Goal: Task Accomplishment & Management: Use online tool/utility

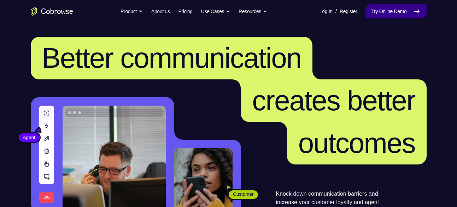
click at [393, 11] on link "Try Online Demo" at bounding box center [396, 11] width 61 height 14
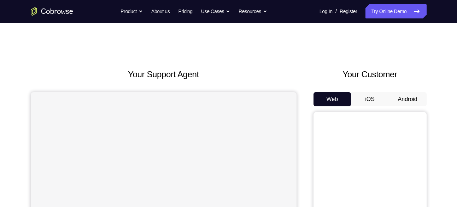
scroll to position [44, 0]
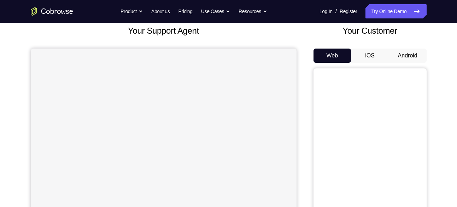
click at [402, 57] on button "Android" at bounding box center [408, 55] width 38 height 14
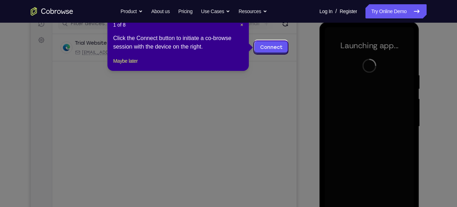
scroll to position [94, 0]
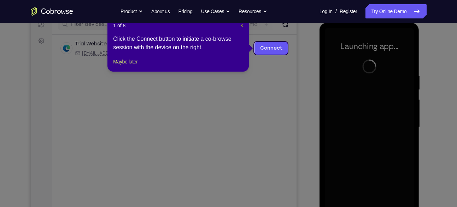
click at [241, 27] on span "×" at bounding box center [242, 26] width 3 height 6
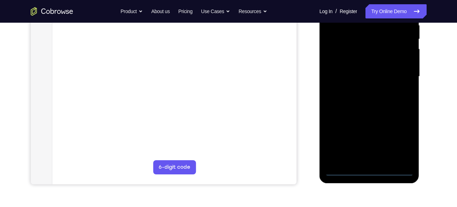
scroll to position [158, 0]
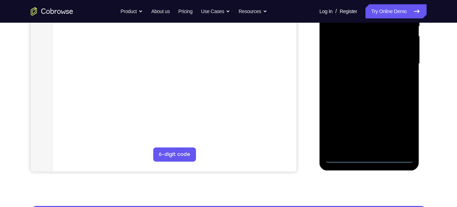
click at [369, 157] on div at bounding box center [369, 64] width 89 height 198
click at [401, 131] on div at bounding box center [369, 64] width 89 height 198
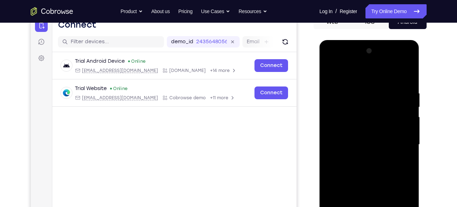
scroll to position [74, 0]
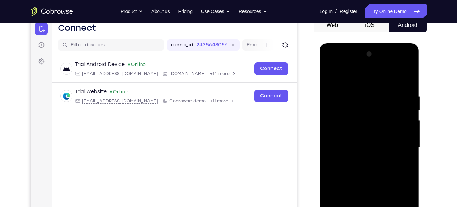
click at [332, 64] on div at bounding box center [369, 147] width 89 height 198
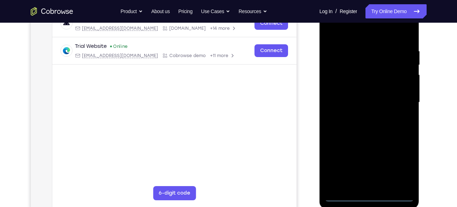
scroll to position [120, 0]
click at [399, 99] on div at bounding box center [369, 102] width 89 height 198
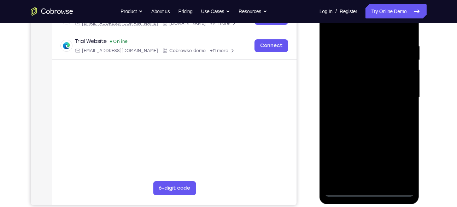
scroll to position [125, 0]
click at [358, 113] on div at bounding box center [369, 97] width 89 height 198
click at [363, 94] on div at bounding box center [369, 97] width 89 height 198
click at [356, 85] on div at bounding box center [369, 97] width 89 height 198
click at [351, 85] on div at bounding box center [369, 97] width 89 height 198
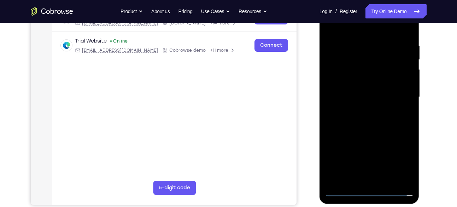
click at [349, 96] on div at bounding box center [369, 97] width 89 height 198
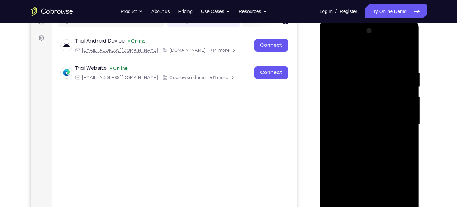
scroll to position [96, 0]
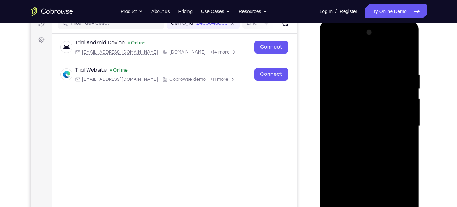
drag, startPoint x: 375, startPoint y: 61, endPoint x: 362, endPoint y: 18, distance: 44.0
click at [362, 22] on html "Online web based iOS Simulators and Android Emulators. Run iPhone, iPad, Mobile…" at bounding box center [370, 128] width 101 height 212
click at [407, 61] on div at bounding box center [369, 126] width 89 height 198
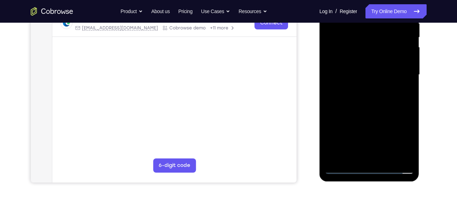
scroll to position [156, 0]
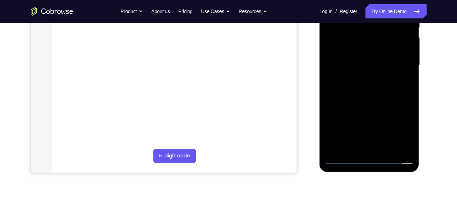
click at [411, 140] on div at bounding box center [369, 65] width 89 height 198
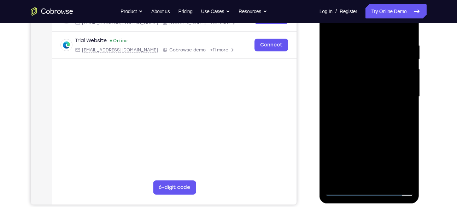
scroll to position [124, 0]
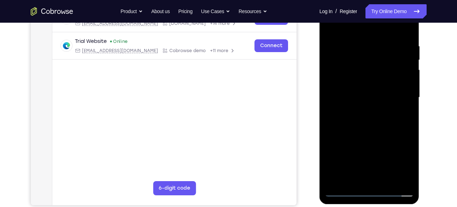
drag, startPoint x: 368, startPoint y: 49, endPoint x: 343, endPoint y: 51, distance: 25.2
click at [343, 51] on div at bounding box center [369, 97] width 89 height 198
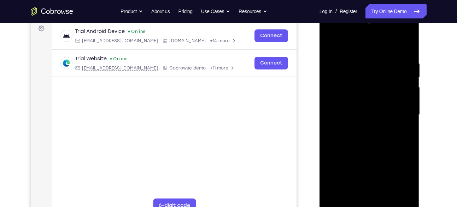
scroll to position [106, 0]
drag, startPoint x: 390, startPoint y: 66, endPoint x: 367, endPoint y: 62, distance: 23.4
click at [367, 62] on div at bounding box center [369, 115] width 89 height 198
drag, startPoint x: 384, startPoint y: 63, endPoint x: 350, endPoint y: 60, distance: 34.8
click at [350, 60] on div at bounding box center [369, 115] width 89 height 198
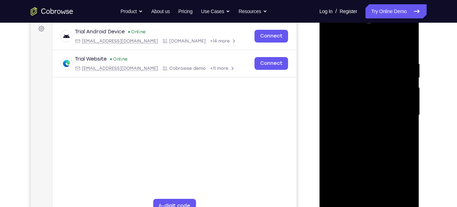
drag, startPoint x: 387, startPoint y: 92, endPoint x: 387, endPoint y: 87, distance: 5.3
click at [387, 87] on div at bounding box center [369, 115] width 89 height 198
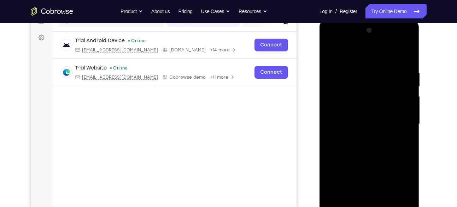
scroll to position [97, 0]
click at [371, 72] on div at bounding box center [369, 124] width 89 height 198
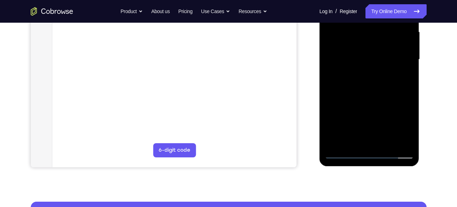
scroll to position [165, 0]
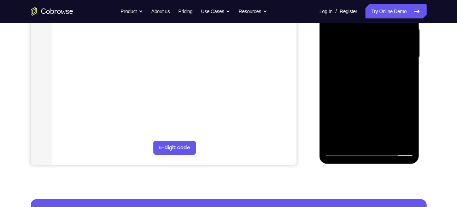
click at [397, 138] on div at bounding box center [369, 57] width 89 height 198
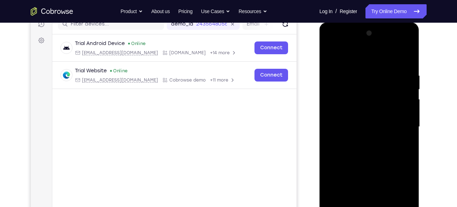
scroll to position [93, 0]
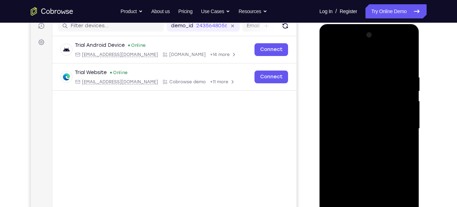
click at [405, 60] on div at bounding box center [369, 128] width 89 height 198
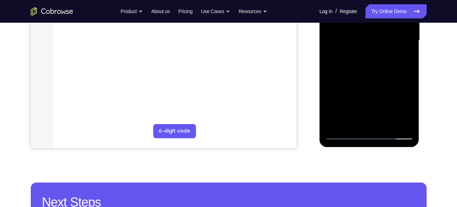
scroll to position [182, 0]
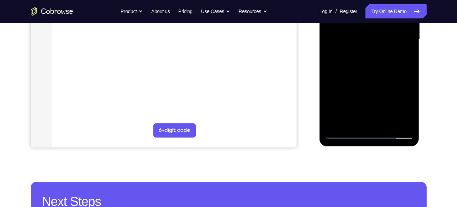
click at [385, 124] on div at bounding box center [369, 40] width 89 height 198
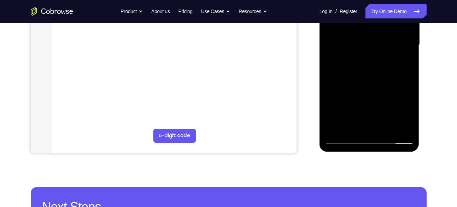
scroll to position [176, 0]
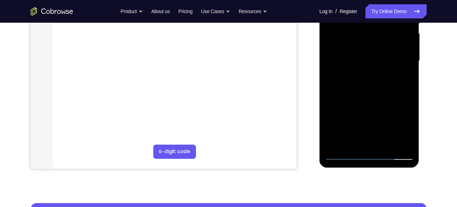
click at [368, 98] on div at bounding box center [369, 61] width 89 height 198
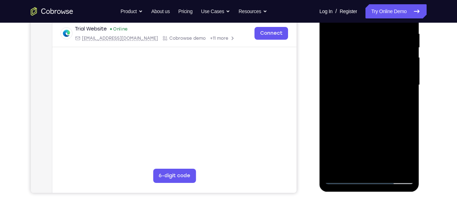
click at [395, 85] on div at bounding box center [369, 85] width 89 height 198
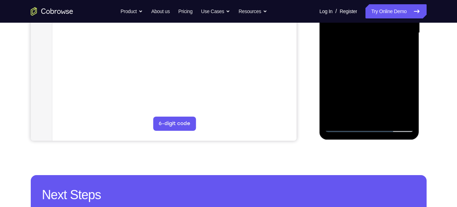
scroll to position [189, 0]
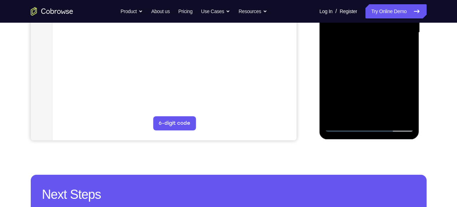
click at [344, 118] on div at bounding box center [369, 32] width 89 height 198
click at [344, 123] on div at bounding box center [369, 32] width 89 height 198
click at [346, 125] on div at bounding box center [369, 32] width 89 height 198
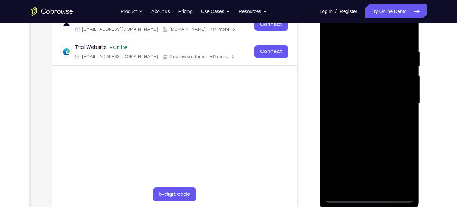
scroll to position [117, 0]
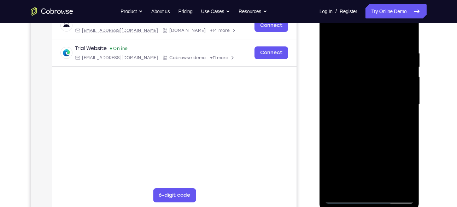
click at [408, 66] on div at bounding box center [369, 104] width 89 height 198
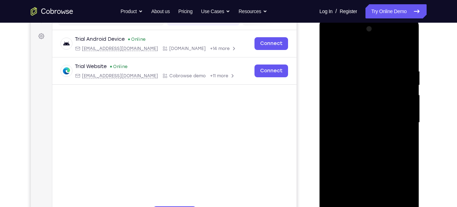
click at [332, 51] on div at bounding box center [369, 122] width 89 height 198
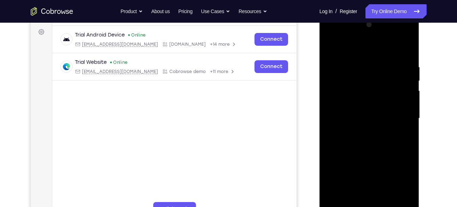
scroll to position [108, 0]
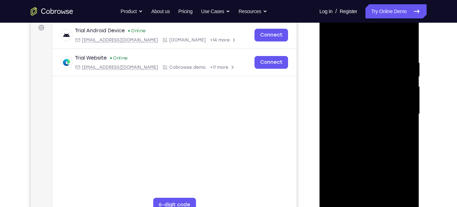
drag, startPoint x: 386, startPoint y: 74, endPoint x: 386, endPoint y: 84, distance: 9.9
click at [386, 84] on div at bounding box center [369, 114] width 89 height 198
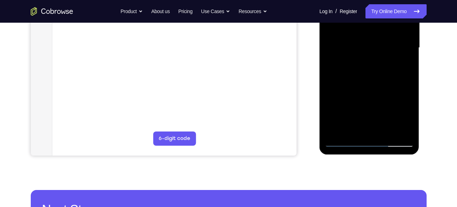
scroll to position [171, 0]
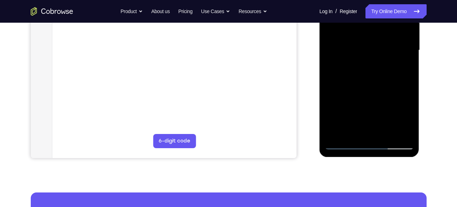
drag, startPoint x: 375, startPoint y: 108, endPoint x: 373, endPoint y: 51, distance: 57.0
click at [373, 51] on div at bounding box center [369, 50] width 89 height 198
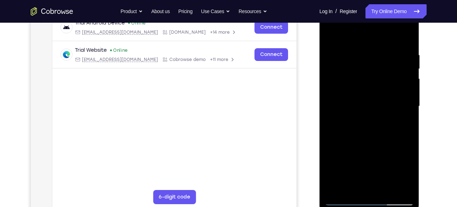
scroll to position [116, 0]
drag, startPoint x: 374, startPoint y: 124, endPoint x: 375, endPoint y: 97, distance: 27.6
click at [375, 97] on div at bounding box center [369, 106] width 89 height 198
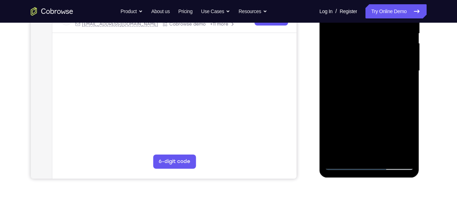
scroll to position [151, 0]
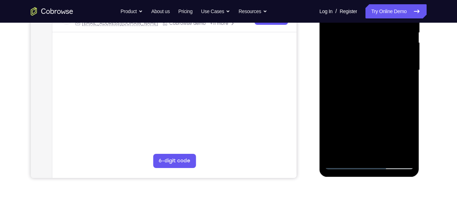
drag, startPoint x: 374, startPoint y: 115, endPoint x: 372, endPoint y: 77, distance: 38.3
click at [372, 77] on div at bounding box center [369, 70] width 89 height 198
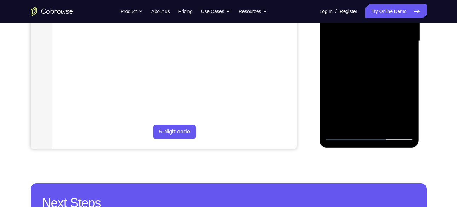
scroll to position [182, 0]
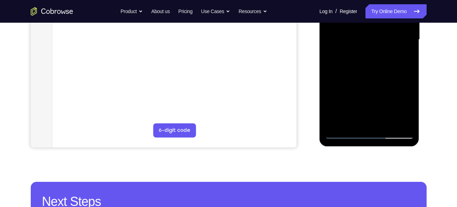
drag, startPoint x: 381, startPoint y: 71, endPoint x: 379, endPoint y: 93, distance: 22.0
click at [379, 93] on div at bounding box center [369, 40] width 89 height 198
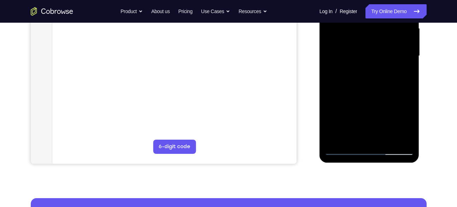
scroll to position [165, 0]
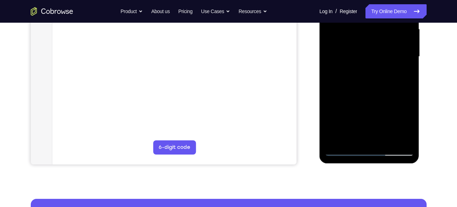
click at [407, 74] on div at bounding box center [369, 57] width 89 height 198
drag, startPoint x: 386, startPoint y: 94, endPoint x: 379, endPoint y: 34, distance: 61.4
click at [379, 34] on div at bounding box center [369, 57] width 89 height 198
drag, startPoint x: 378, startPoint y: 78, endPoint x: 378, endPoint y: 53, distance: 25.5
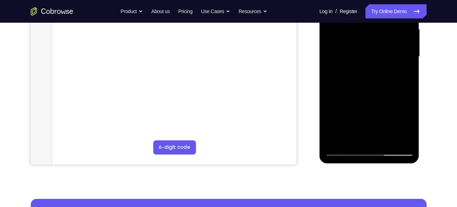
click at [378, 53] on div at bounding box center [369, 57] width 89 height 198
drag, startPoint x: 370, startPoint y: 87, endPoint x: 371, endPoint y: 48, distance: 39.3
click at [371, 48] on div at bounding box center [369, 57] width 89 height 198
drag, startPoint x: 373, startPoint y: 105, endPoint x: 370, endPoint y: 62, distance: 42.6
click at [370, 62] on div at bounding box center [369, 57] width 89 height 198
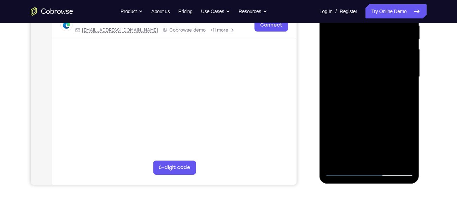
scroll to position [142, 0]
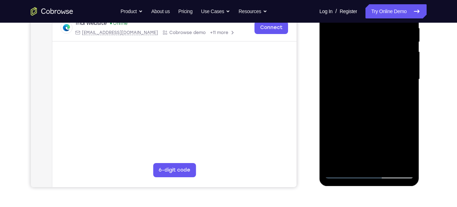
drag, startPoint x: 376, startPoint y: 110, endPoint x: 376, endPoint y: 53, distance: 57.0
click at [376, 53] on div at bounding box center [369, 79] width 89 height 198
drag, startPoint x: 371, startPoint y: 93, endPoint x: 368, endPoint y: 111, distance: 19.1
click at [368, 111] on div at bounding box center [369, 79] width 89 height 198
drag, startPoint x: 370, startPoint y: 118, endPoint x: 371, endPoint y: 98, distance: 19.9
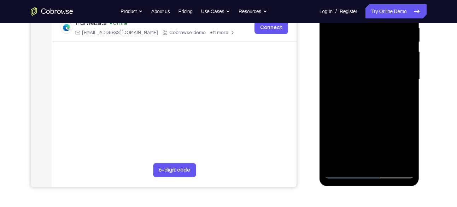
click at [371, 98] on div at bounding box center [369, 79] width 89 height 198
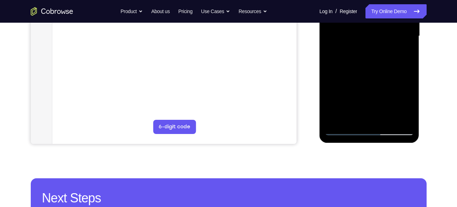
scroll to position [191, 0]
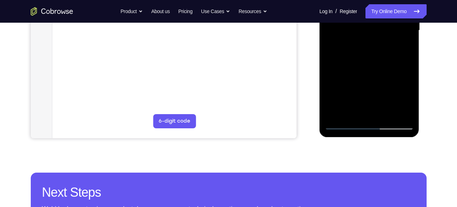
drag, startPoint x: 380, startPoint y: 93, endPoint x: 374, endPoint y: 65, distance: 28.9
click at [374, 65] on div at bounding box center [369, 30] width 89 height 198
drag, startPoint x: 375, startPoint y: 80, endPoint x: 373, endPoint y: 54, distance: 26.3
click at [373, 54] on div at bounding box center [369, 30] width 89 height 198
drag, startPoint x: 373, startPoint y: 61, endPoint x: 373, endPoint y: 69, distance: 8.1
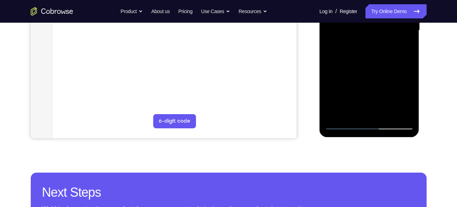
click at [373, 69] on div at bounding box center [369, 30] width 89 height 198
drag, startPoint x: 377, startPoint y: 84, endPoint x: 378, endPoint y: 66, distance: 18.1
click at [378, 66] on div at bounding box center [369, 30] width 89 height 198
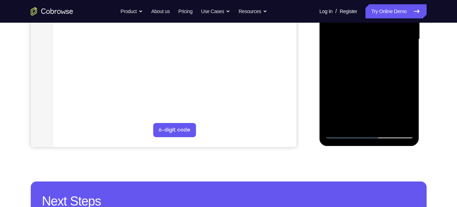
scroll to position [181, 0]
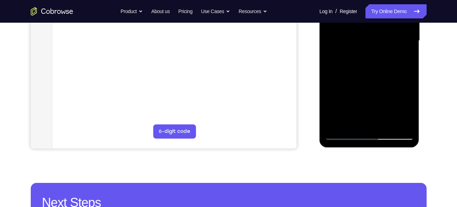
drag, startPoint x: 376, startPoint y: 94, endPoint x: 374, endPoint y: 64, distance: 29.4
click at [374, 64] on div at bounding box center [369, 41] width 89 height 198
drag, startPoint x: 373, startPoint y: 94, endPoint x: 375, endPoint y: 70, distance: 24.1
click at [375, 70] on div at bounding box center [369, 41] width 89 height 198
drag, startPoint x: 378, startPoint y: 90, endPoint x: 373, endPoint y: 67, distance: 23.2
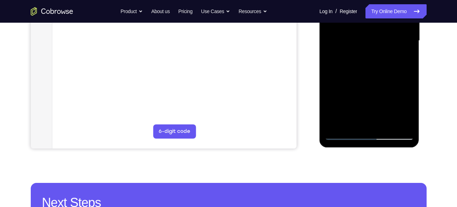
click at [373, 67] on div at bounding box center [369, 41] width 89 height 198
click at [402, 121] on div at bounding box center [369, 41] width 89 height 198
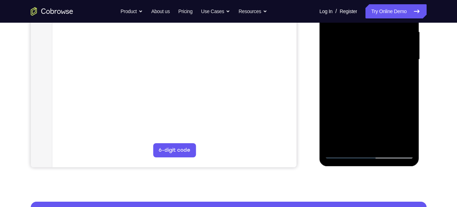
scroll to position [159, 0]
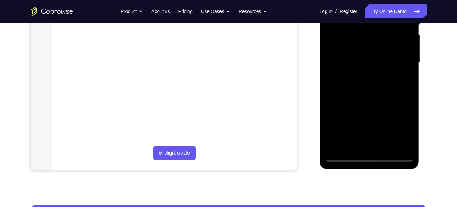
click at [410, 83] on div at bounding box center [369, 62] width 89 height 198
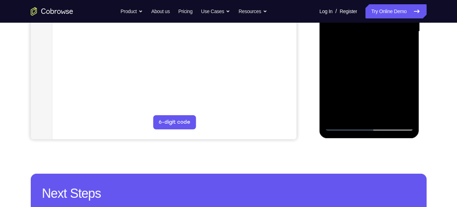
scroll to position [196, 0]
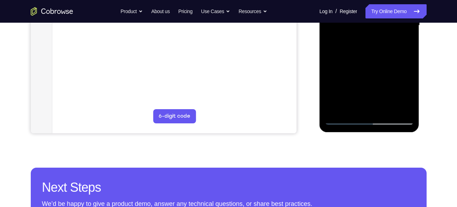
click at [403, 109] on div at bounding box center [369, 25] width 89 height 198
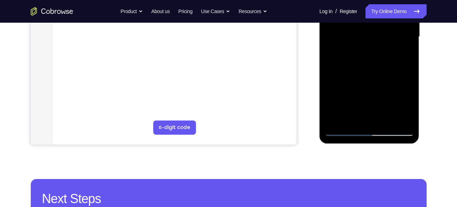
scroll to position [185, 0]
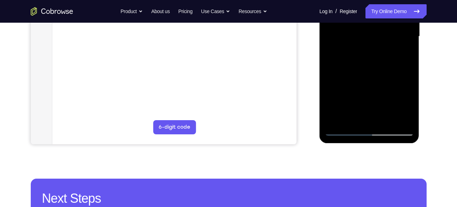
click at [352, 116] on div at bounding box center [369, 36] width 89 height 198
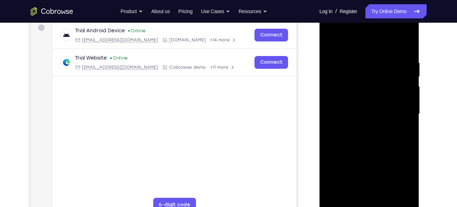
scroll to position [105, 0]
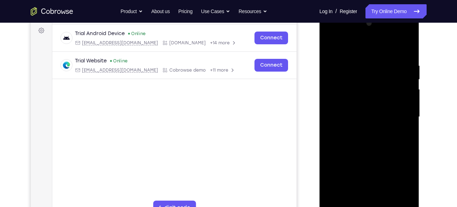
click at [366, 43] on div at bounding box center [369, 117] width 89 height 198
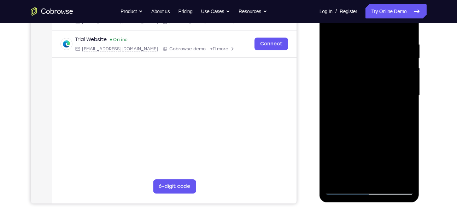
scroll to position [127, 0]
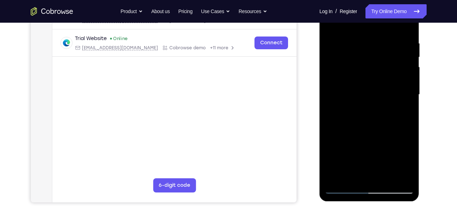
drag, startPoint x: 379, startPoint y: 89, endPoint x: 368, endPoint y: 47, distance: 43.1
click at [368, 47] on div at bounding box center [369, 94] width 89 height 198
click at [349, 43] on div at bounding box center [369, 94] width 89 height 198
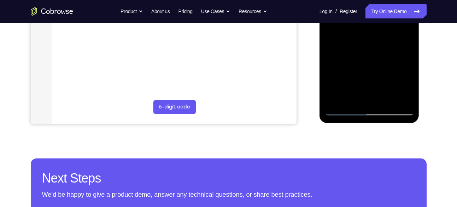
scroll to position [206, 0]
click at [347, 110] on div at bounding box center [369, 16] width 89 height 198
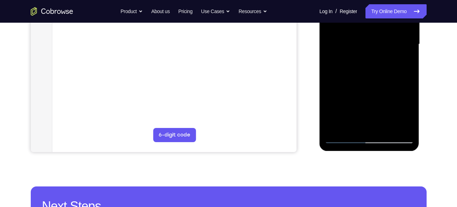
scroll to position [152, 0]
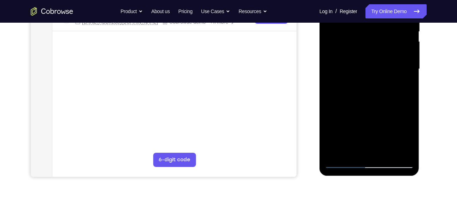
drag, startPoint x: 370, startPoint y: 76, endPoint x: 367, endPoint y: 67, distance: 9.7
click at [367, 67] on div at bounding box center [369, 69] width 89 height 198
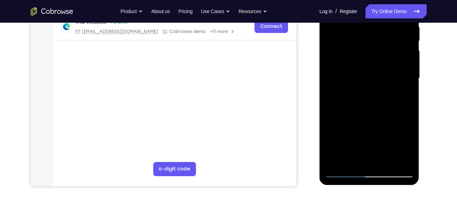
click at [348, 54] on div at bounding box center [369, 78] width 89 height 198
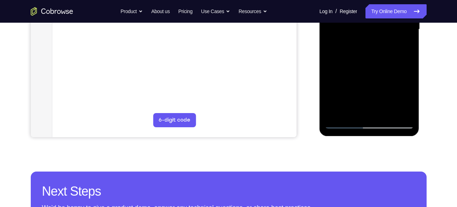
scroll to position [193, 0]
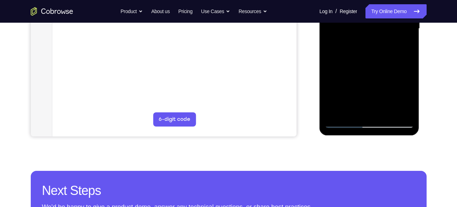
drag, startPoint x: 382, startPoint y: 87, endPoint x: 379, endPoint y: 71, distance: 16.2
click at [379, 71] on div at bounding box center [369, 29] width 89 height 198
click at [409, 81] on div at bounding box center [369, 29] width 89 height 198
click at [409, 80] on div at bounding box center [369, 29] width 89 height 198
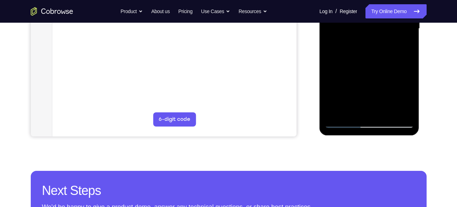
click at [409, 80] on div at bounding box center [369, 29] width 89 height 198
click at [408, 80] on div at bounding box center [369, 29] width 89 height 198
click at [409, 80] on div at bounding box center [369, 29] width 89 height 198
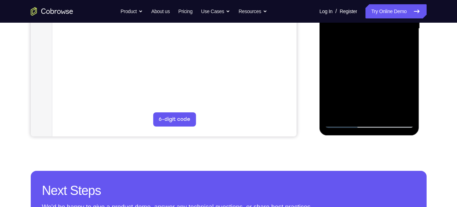
click at [409, 80] on div at bounding box center [369, 29] width 89 height 198
click at [407, 80] on div at bounding box center [369, 29] width 89 height 198
click at [409, 80] on div at bounding box center [369, 29] width 89 height 198
click at [409, 81] on div at bounding box center [369, 29] width 89 height 198
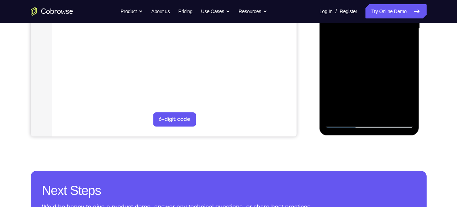
click at [409, 81] on div at bounding box center [369, 29] width 89 height 198
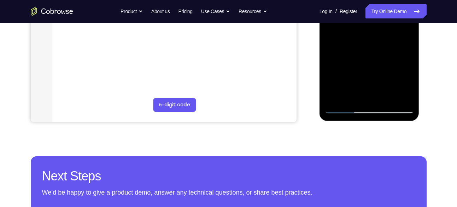
click at [338, 98] on div at bounding box center [369, 14] width 89 height 198
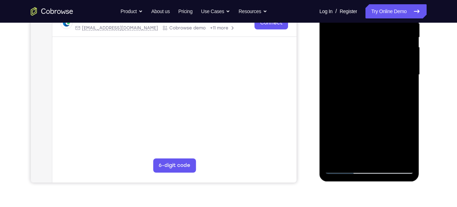
scroll to position [145, 0]
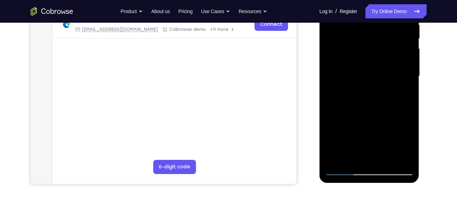
drag, startPoint x: 377, startPoint y: 50, endPoint x: 377, endPoint y: 88, distance: 38.6
click at [377, 88] on div at bounding box center [369, 76] width 89 height 198
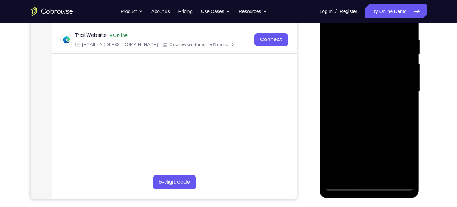
drag, startPoint x: 385, startPoint y: 54, endPoint x: 401, endPoint y: 107, distance: 55.5
click at [401, 107] on div at bounding box center [369, 91] width 89 height 198
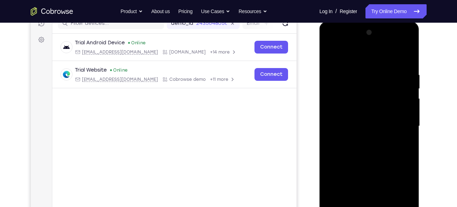
scroll to position [96, 0]
drag, startPoint x: 405, startPoint y: 69, endPoint x: 382, endPoint y: 70, distance: 23.4
click at [382, 70] on div at bounding box center [369, 126] width 89 height 198
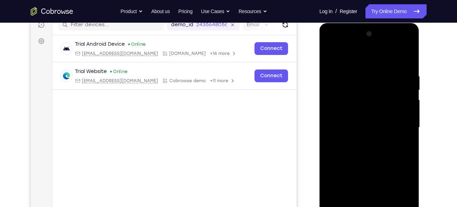
drag, startPoint x: 406, startPoint y: 71, endPoint x: 373, endPoint y: 75, distance: 33.5
click at [373, 75] on div at bounding box center [369, 127] width 89 height 198
drag, startPoint x: 401, startPoint y: 72, endPoint x: 364, endPoint y: 72, distance: 36.8
click at [364, 72] on div at bounding box center [369, 127] width 89 height 198
drag, startPoint x: 407, startPoint y: 74, endPoint x: 364, endPoint y: 75, distance: 42.1
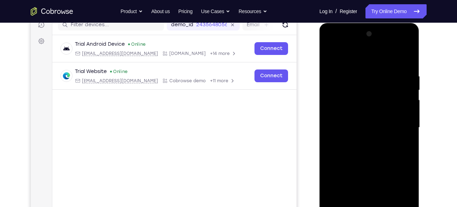
click at [364, 75] on div at bounding box center [369, 127] width 89 height 198
drag, startPoint x: 397, startPoint y: 72, endPoint x: 338, endPoint y: 74, distance: 59.5
click at [338, 74] on div at bounding box center [369, 127] width 89 height 198
drag, startPoint x: 402, startPoint y: 73, endPoint x: 371, endPoint y: 73, distance: 30.4
click at [371, 73] on div at bounding box center [369, 127] width 89 height 198
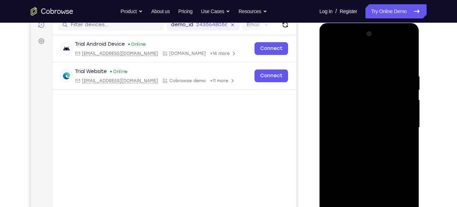
drag, startPoint x: 407, startPoint y: 73, endPoint x: 344, endPoint y: 77, distance: 62.4
click at [344, 77] on div at bounding box center [369, 127] width 89 height 198
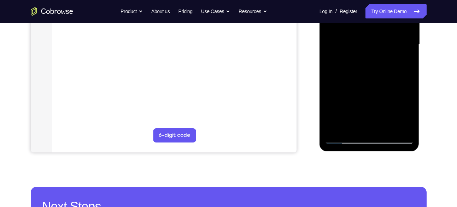
scroll to position [177, 0]
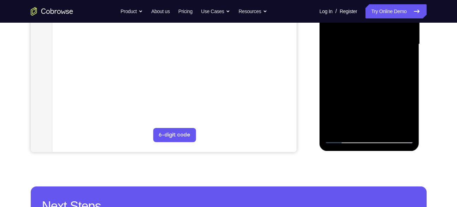
drag, startPoint x: 379, startPoint y: 114, endPoint x: 374, endPoint y: 73, distance: 41.4
click at [374, 73] on div at bounding box center [369, 44] width 89 height 198
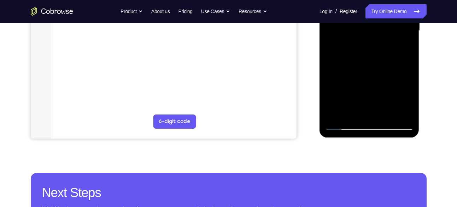
scroll to position [191, 0]
click at [353, 113] on div at bounding box center [369, 30] width 89 height 198
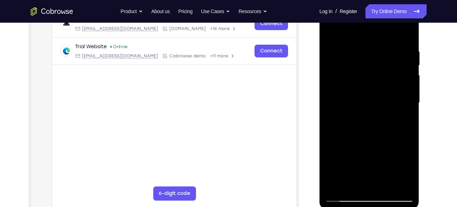
drag, startPoint x: 372, startPoint y: 106, endPoint x: 369, endPoint y: 75, distance: 30.6
click at [369, 75] on div at bounding box center [369, 103] width 89 height 198
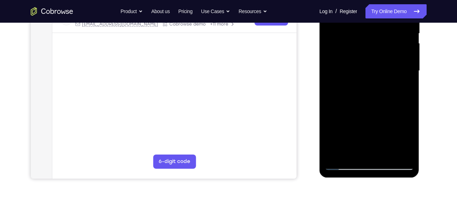
scroll to position [151, 0]
drag, startPoint x: 370, startPoint y: 108, endPoint x: 368, endPoint y: 75, distance: 32.6
click at [368, 75] on div at bounding box center [369, 70] width 89 height 198
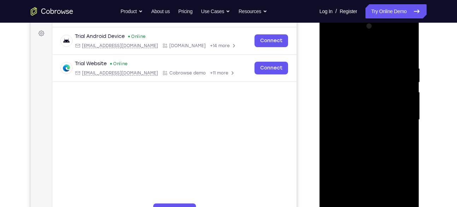
scroll to position [102, 0]
click at [365, 49] on div at bounding box center [369, 120] width 89 height 198
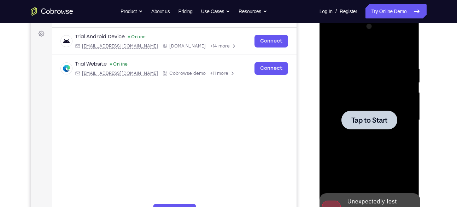
click at [365, 50] on div at bounding box center [369, 120] width 89 height 198
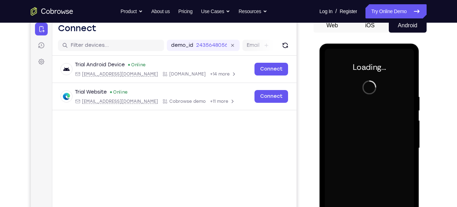
scroll to position [74, 0]
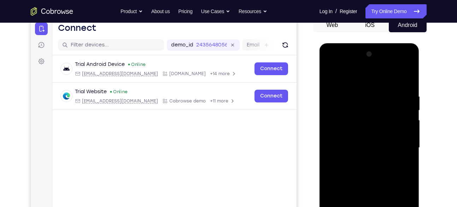
click at [432, 71] on div "Your Support Agent Your Customer Web iOS Android Next Steps We’d be happy to gi…" at bounding box center [228, 182] width 453 height 467
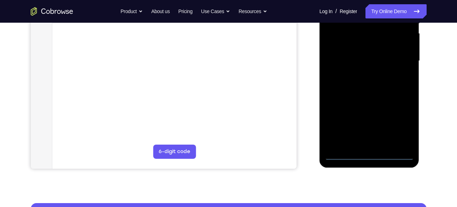
scroll to position [161, 0]
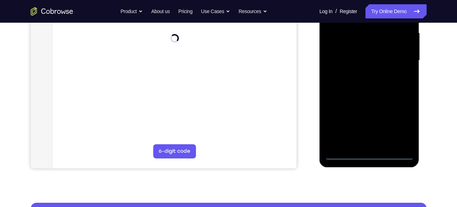
click at [369, 155] on div at bounding box center [369, 60] width 89 height 198
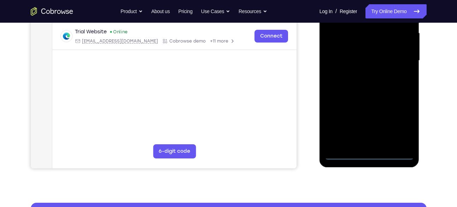
click at [400, 126] on div at bounding box center [369, 60] width 89 height 198
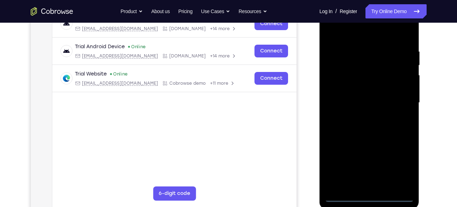
scroll to position [53, 0]
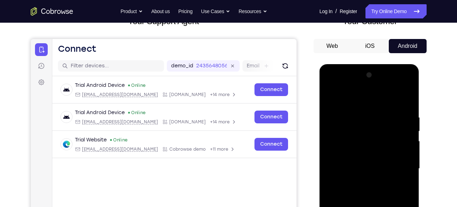
click at [331, 88] on div at bounding box center [369, 168] width 89 height 198
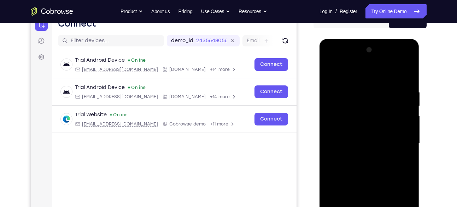
scroll to position [85, 0]
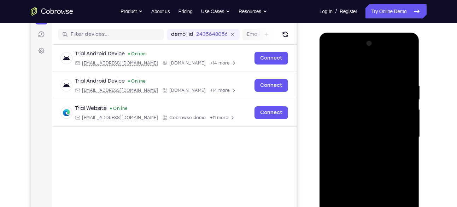
click at [397, 138] on div at bounding box center [369, 137] width 89 height 198
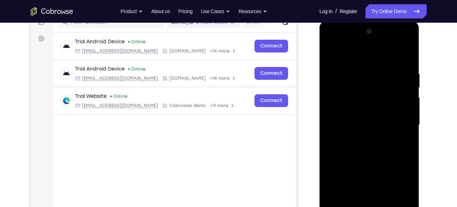
scroll to position [104, 0]
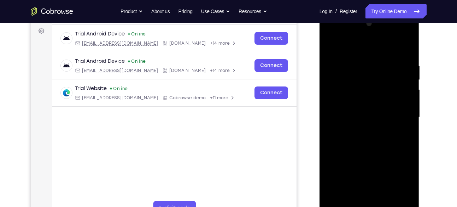
click at [361, 131] on div at bounding box center [369, 117] width 89 height 198
click at [348, 109] on div at bounding box center [369, 117] width 89 height 198
click at [348, 107] on div at bounding box center [369, 117] width 89 height 198
click at [346, 115] on div at bounding box center [369, 117] width 89 height 198
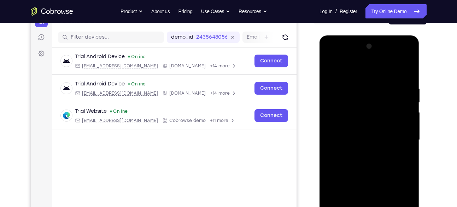
scroll to position [119, 0]
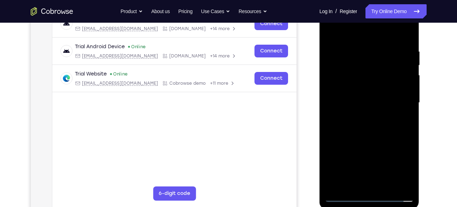
click at [381, 131] on div at bounding box center [369, 103] width 89 height 198
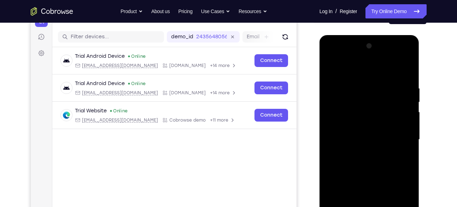
drag, startPoint x: 375, startPoint y: 73, endPoint x: 364, endPoint y: 37, distance: 37.4
click at [364, 37] on div at bounding box center [370, 140] width 100 height 211
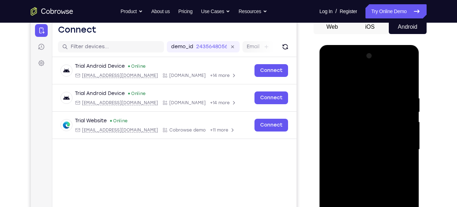
scroll to position [71, 0]
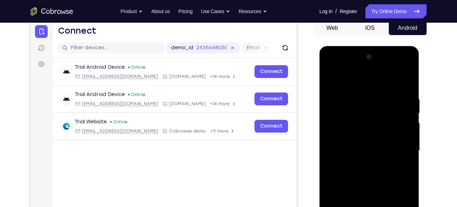
drag, startPoint x: 395, startPoint y: 91, endPoint x: 356, endPoint y: 83, distance: 39.6
click at [356, 83] on div at bounding box center [369, 150] width 89 height 198
drag, startPoint x: 393, startPoint y: 97, endPoint x: 360, endPoint y: 95, distance: 32.6
click at [360, 95] on div at bounding box center [369, 150] width 89 height 198
drag, startPoint x: 400, startPoint y: 95, endPoint x: 371, endPoint y: 92, distance: 28.5
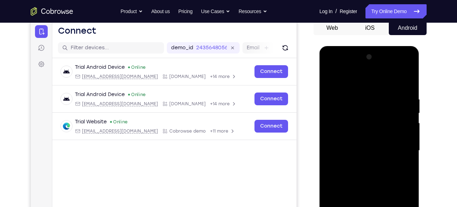
click at [371, 92] on div at bounding box center [369, 150] width 89 height 198
drag, startPoint x: 395, startPoint y: 96, endPoint x: 365, endPoint y: 93, distance: 29.9
click at [365, 93] on div at bounding box center [369, 151] width 89 height 198
drag, startPoint x: 401, startPoint y: 95, endPoint x: 369, endPoint y: 89, distance: 33.1
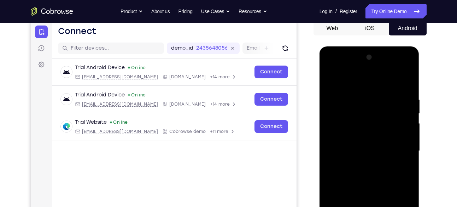
click at [369, 89] on div at bounding box center [369, 151] width 89 height 198
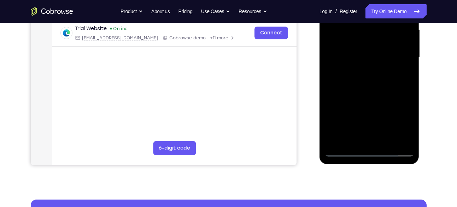
scroll to position [167, 0]
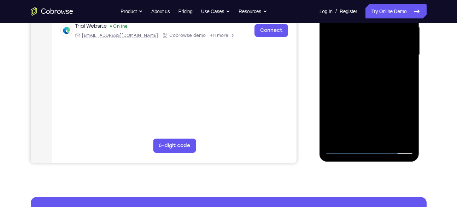
click at [409, 129] on div at bounding box center [369, 55] width 89 height 198
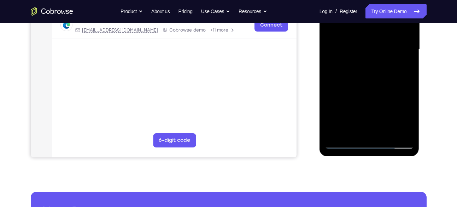
drag, startPoint x: 373, startPoint y: 108, endPoint x: 365, endPoint y: 45, distance: 62.7
click at [365, 45] on div at bounding box center [369, 49] width 89 height 198
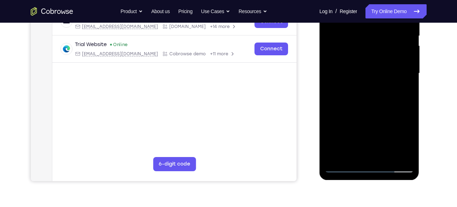
scroll to position [148, 0]
drag, startPoint x: 384, startPoint y: 135, endPoint x: 375, endPoint y: 69, distance: 66.8
click at [375, 69] on div at bounding box center [369, 74] width 89 height 198
drag, startPoint x: 382, startPoint y: 127, endPoint x: 378, endPoint y: 76, distance: 51.1
click at [378, 76] on div at bounding box center [369, 74] width 89 height 198
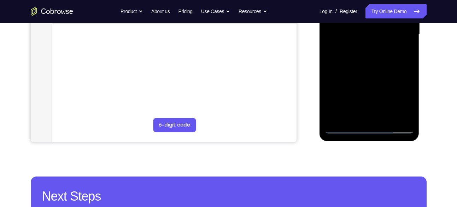
scroll to position [197, 0]
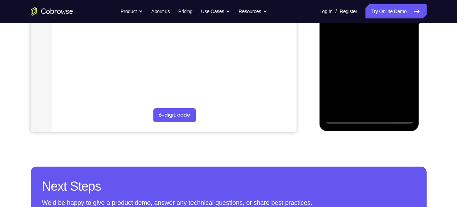
click at [356, 108] on div at bounding box center [369, 24] width 89 height 198
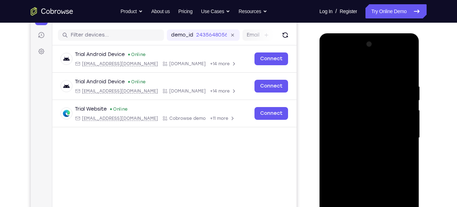
scroll to position [83, 0]
click at [364, 67] on div at bounding box center [369, 138] width 89 height 198
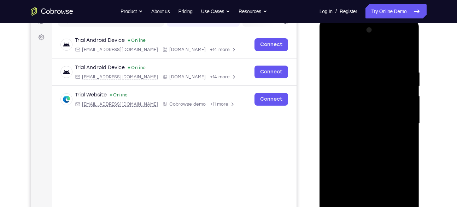
scroll to position [98, 0]
drag, startPoint x: 369, startPoint y: 107, endPoint x: 362, endPoint y: 57, distance: 50.5
click at [362, 57] on div at bounding box center [369, 123] width 89 height 198
click at [355, 90] on div at bounding box center [369, 123] width 89 height 198
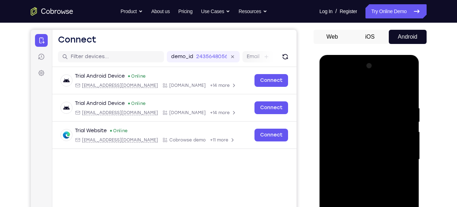
scroll to position [65, 0]
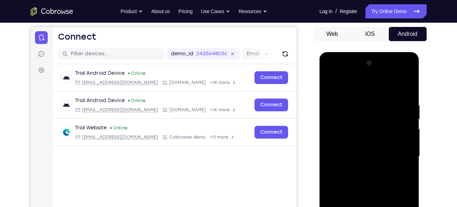
drag, startPoint x: 363, startPoint y: 100, endPoint x: 365, endPoint y: 117, distance: 17.1
click at [365, 117] on div at bounding box center [369, 156] width 89 height 198
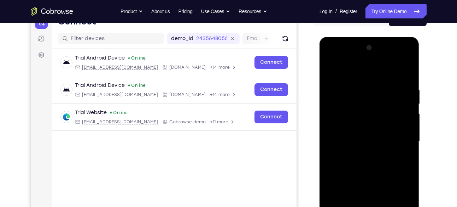
scroll to position [80, 0]
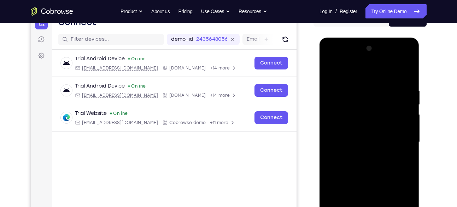
click at [364, 96] on div at bounding box center [369, 142] width 89 height 198
drag, startPoint x: 384, startPoint y: 107, endPoint x: 393, endPoint y: 154, distance: 48.1
click at [393, 154] on div at bounding box center [369, 142] width 89 height 198
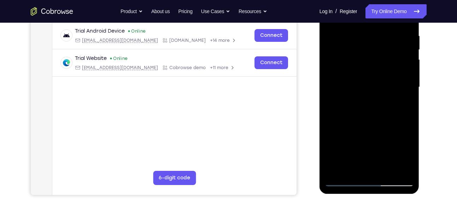
scroll to position [157, 0]
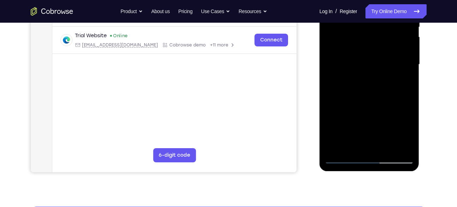
click at [405, 114] on div at bounding box center [369, 64] width 89 height 198
click at [353, 109] on div at bounding box center [369, 64] width 89 height 198
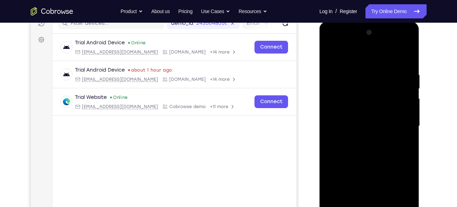
scroll to position [92, 0]
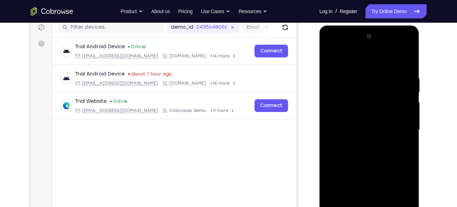
click at [372, 85] on div at bounding box center [369, 130] width 89 height 198
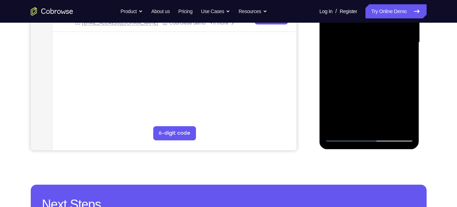
scroll to position [179, 0]
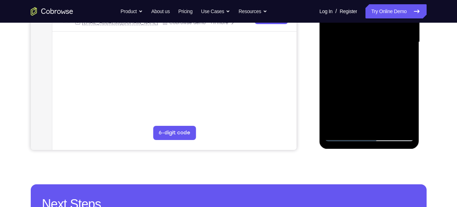
click at [411, 105] on div at bounding box center [369, 42] width 89 height 198
click at [353, 104] on div at bounding box center [369, 42] width 89 height 198
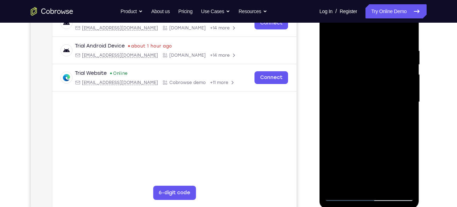
scroll to position [115, 0]
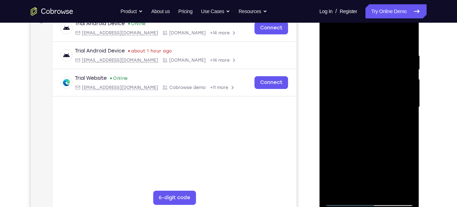
click at [381, 89] on div at bounding box center [369, 107] width 89 height 198
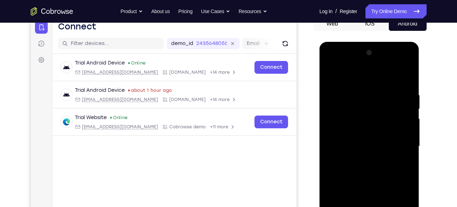
scroll to position [72, 0]
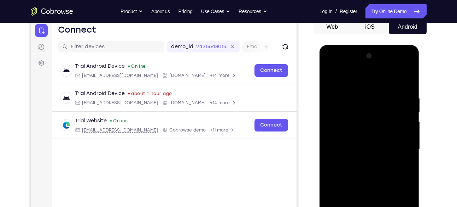
click at [331, 78] on div at bounding box center [369, 149] width 89 height 198
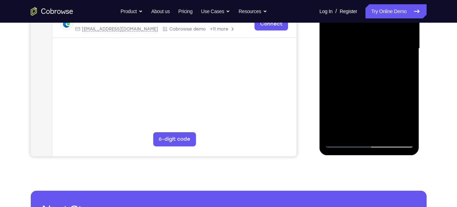
scroll to position [173, 0]
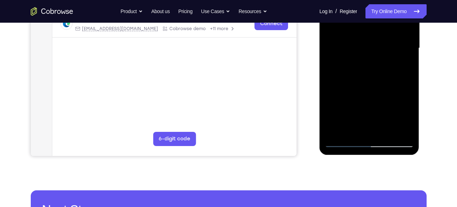
click at [409, 114] on div at bounding box center [369, 48] width 89 height 198
click at [410, 115] on div at bounding box center [369, 48] width 89 height 198
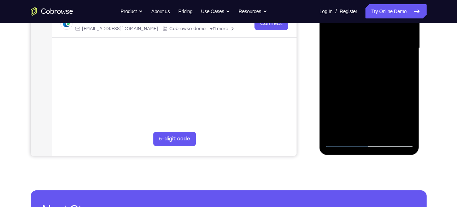
click at [410, 115] on div at bounding box center [369, 48] width 89 height 198
click at [331, 112] on div at bounding box center [369, 48] width 89 height 198
click at [343, 112] on div at bounding box center [369, 48] width 89 height 198
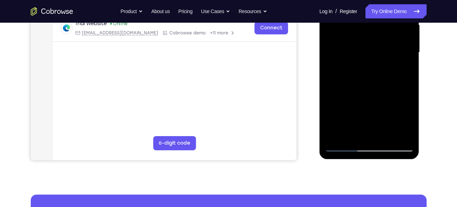
scroll to position [169, 0]
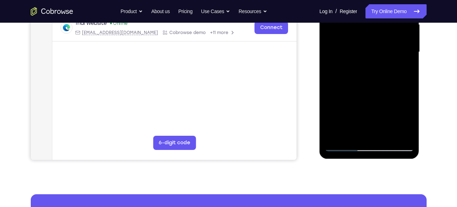
drag, startPoint x: 383, startPoint y: 117, endPoint x: 381, endPoint y: 90, distance: 27.7
click at [381, 90] on div at bounding box center [369, 52] width 89 height 198
click at [409, 118] on div at bounding box center [369, 52] width 89 height 198
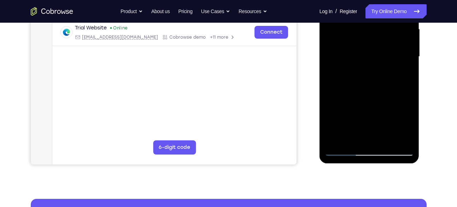
scroll to position [161, 0]
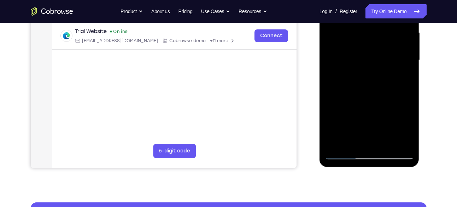
click at [408, 105] on div at bounding box center [369, 60] width 89 height 198
click at [408, 104] on div at bounding box center [369, 60] width 89 height 198
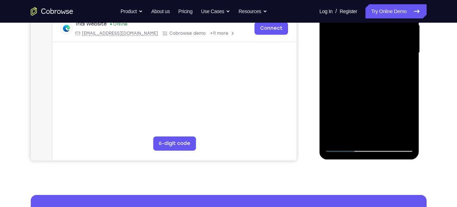
scroll to position [168, 0]
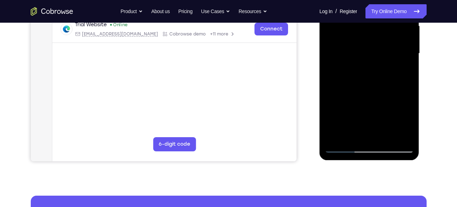
click at [409, 100] on div at bounding box center [369, 53] width 89 height 198
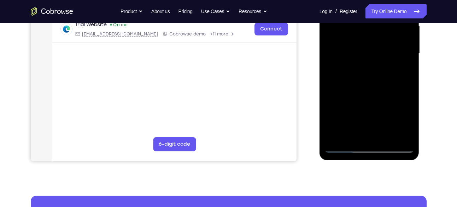
click at [409, 100] on div at bounding box center [369, 53] width 89 height 198
click at [328, 98] on div at bounding box center [369, 53] width 89 height 198
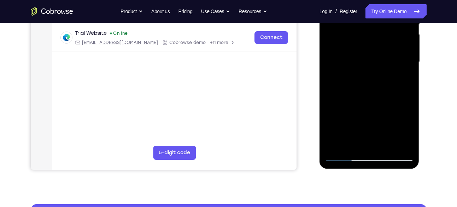
scroll to position [159, 0]
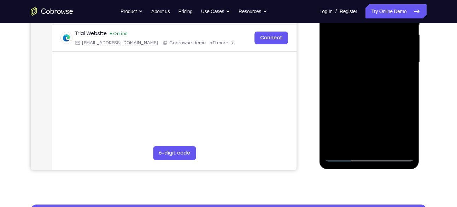
click at [408, 106] on div at bounding box center [369, 62] width 89 height 198
click at [409, 106] on div at bounding box center [369, 62] width 89 height 198
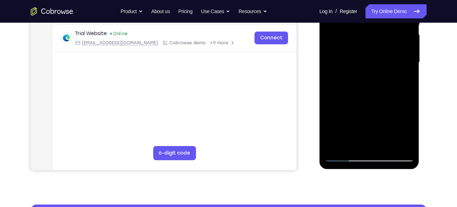
click at [409, 106] on div at bounding box center [369, 62] width 89 height 198
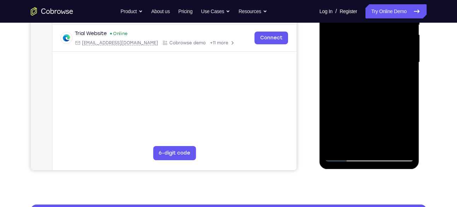
click at [409, 106] on div at bounding box center [369, 62] width 89 height 198
click at [409, 107] on div at bounding box center [369, 62] width 89 height 198
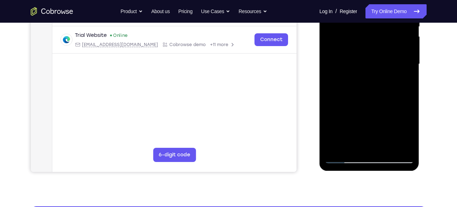
click at [410, 110] on div at bounding box center [369, 64] width 89 height 198
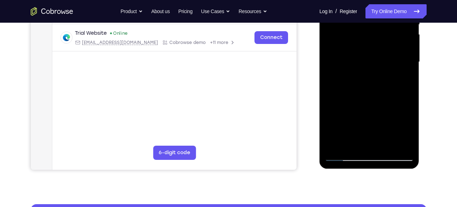
click at [411, 107] on div at bounding box center [369, 62] width 89 height 198
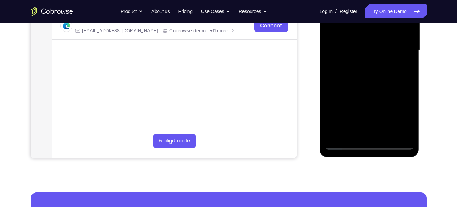
click at [402, 133] on div at bounding box center [369, 50] width 89 height 198
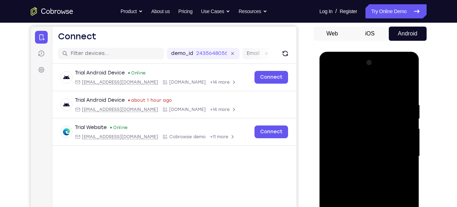
scroll to position [63, 0]
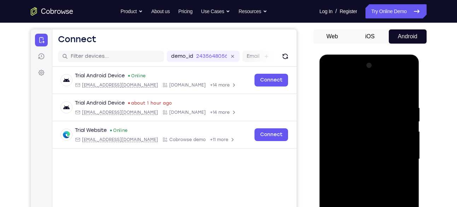
drag, startPoint x: 394, startPoint y: 98, endPoint x: 392, endPoint y: 117, distance: 19.3
click at [392, 117] on div at bounding box center [369, 159] width 89 height 198
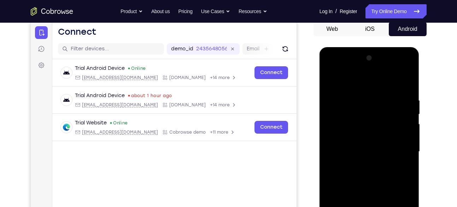
scroll to position [69, 0]
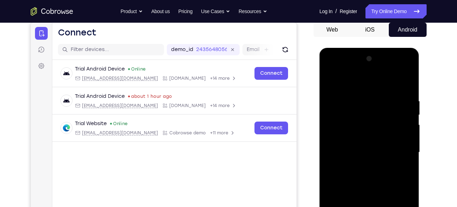
click at [384, 105] on div at bounding box center [369, 152] width 89 height 198
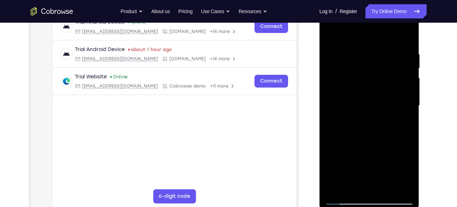
scroll to position [117, 0]
click at [349, 100] on div at bounding box center [369, 105] width 89 height 198
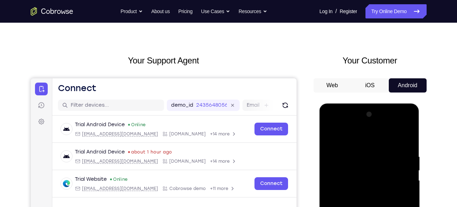
scroll to position [13, 0]
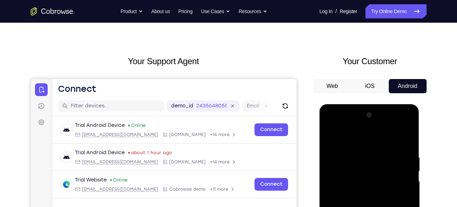
click at [409, 119] on div at bounding box center [369, 208] width 89 height 198
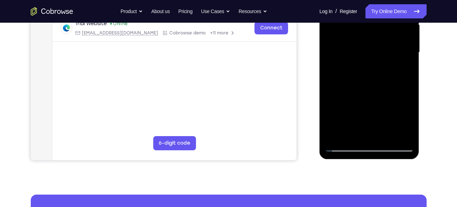
scroll to position [171, 0]
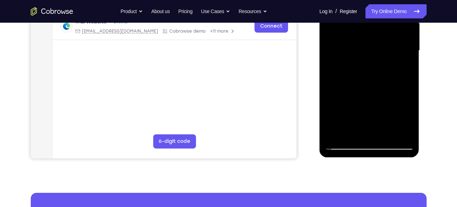
click at [337, 132] on div at bounding box center [369, 51] width 89 height 198
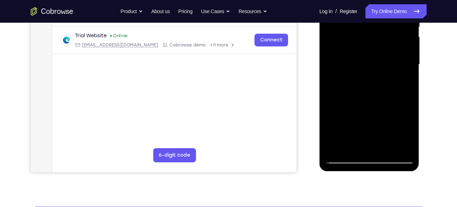
scroll to position [158, 0]
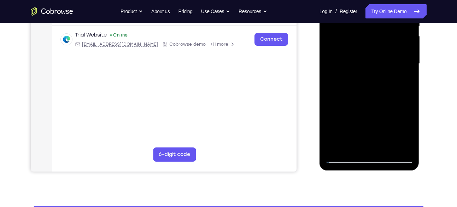
drag, startPoint x: 385, startPoint y: 123, endPoint x: 386, endPoint y: 87, distance: 36.1
click at [386, 87] on div at bounding box center [369, 64] width 89 height 198
drag, startPoint x: 387, startPoint y: 129, endPoint x: 384, endPoint y: 100, distance: 28.8
click at [384, 100] on div at bounding box center [369, 64] width 89 height 198
drag, startPoint x: 380, startPoint y: 130, endPoint x: 375, endPoint y: 100, distance: 30.1
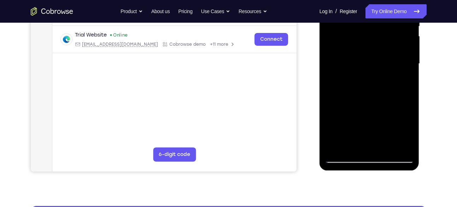
click at [375, 100] on div at bounding box center [369, 64] width 89 height 198
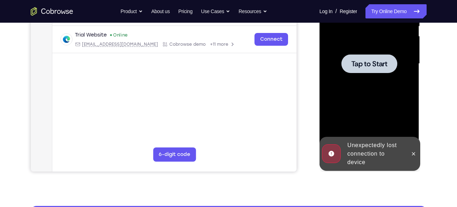
drag, startPoint x: 376, startPoint y: 127, endPoint x: 372, endPoint y: 100, distance: 27.1
click at [372, 100] on div at bounding box center [369, 64] width 89 height 198
